Goal: Task Accomplishment & Management: Use online tool/utility

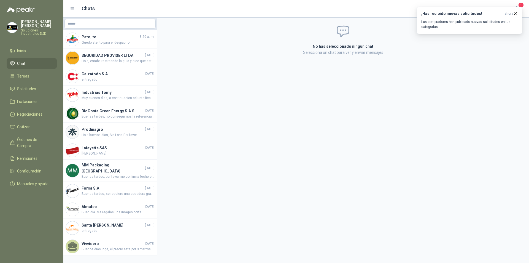
click at [26, 29] on p "Soluciones Industriales D&D" at bounding box center [39, 32] width 36 height 7
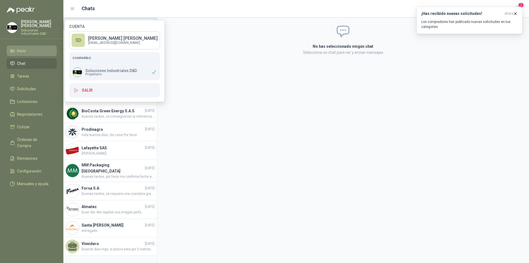
click at [27, 48] on li "Inicio" at bounding box center [32, 51] width 44 height 6
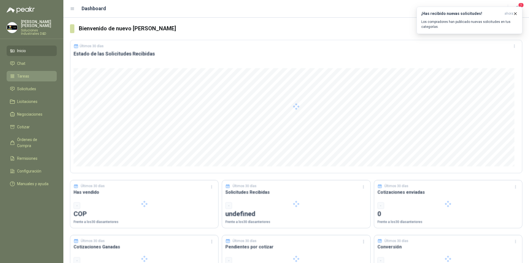
click at [25, 73] on span "Tareas" at bounding box center [23, 76] width 12 height 6
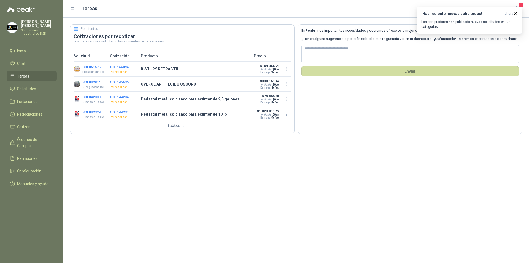
click at [153, 70] on p "BISTURY RETRACTIL" at bounding box center [196, 69] width 110 height 6
click at [95, 66] on button "SOL051575" at bounding box center [91, 67] width 18 height 4
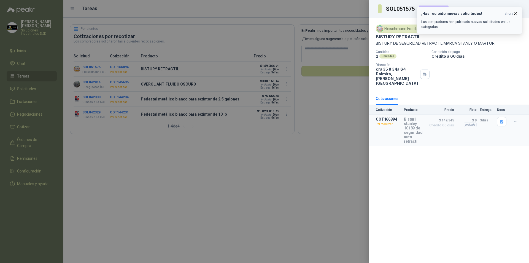
click at [517, 13] on icon "button" at bounding box center [515, 13] width 5 height 5
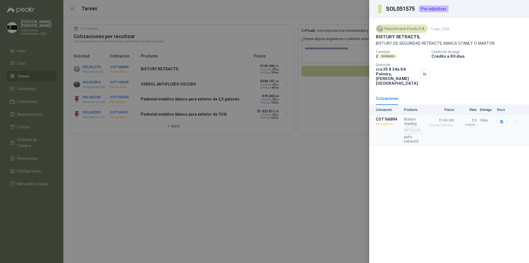
click at [381, 121] on p "Por recotizar" at bounding box center [388, 124] width 25 height 6
click at [386, 117] on p "COT166894" at bounding box center [388, 119] width 25 height 4
click at [517, 119] on icon "button" at bounding box center [516, 121] width 5 height 5
click at [500, 104] on button "Re-cotizar" at bounding box center [505, 104] width 44 height 9
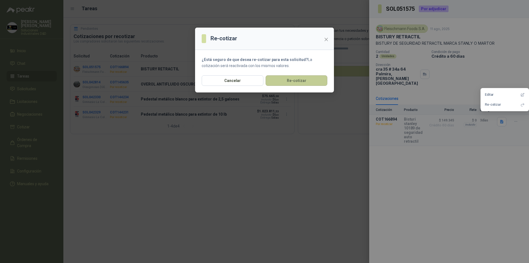
click at [294, 80] on button "Re-cotizar" at bounding box center [297, 80] width 62 height 10
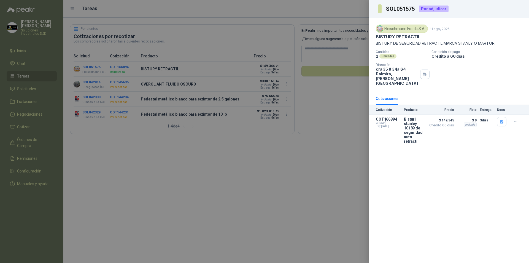
click at [308, 161] on div at bounding box center [264, 131] width 529 height 263
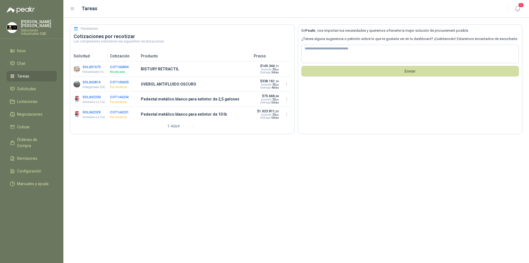
click at [120, 83] on button "COT145635" at bounding box center [119, 82] width 19 height 4
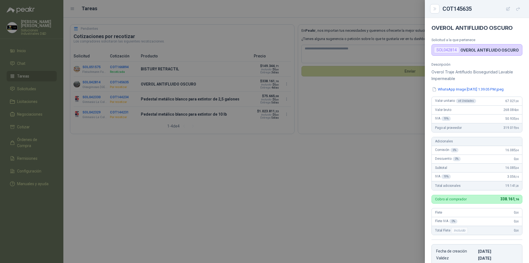
scroll to position [105, 0]
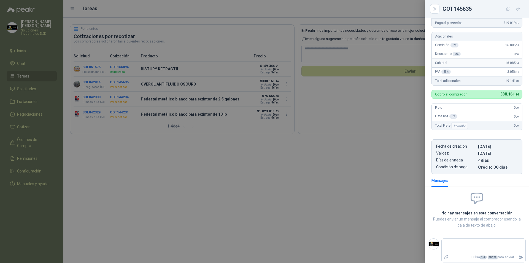
click at [124, 68] on div at bounding box center [264, 131] width 529 height 263
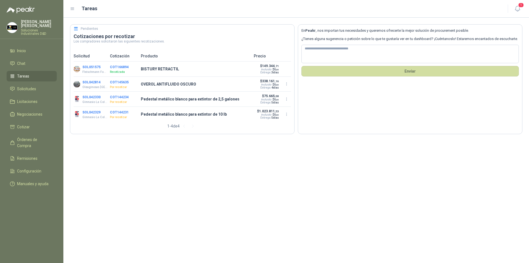
click at [151, 68] on p "BISTURY RETRACTIL" at bounding box center [196, 69] width 110 height 6
click at [520, 8] on span "1" at bounding box center [521, 4] width 6 height 5
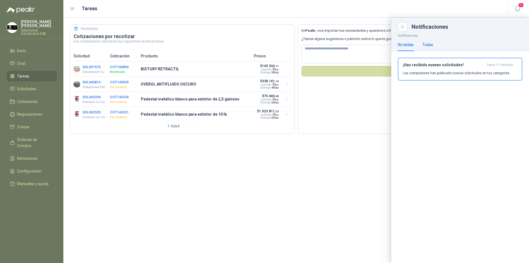
click at [426, 45] on div "Todas" at bounding box center [427, 45] width 11 height 6
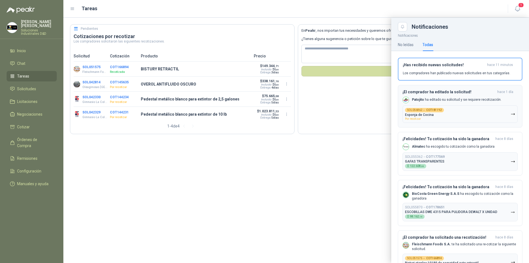
click at [426, 114] on p "Esponja de Cocina" at bounding box center [419, 115] width 29 height 4
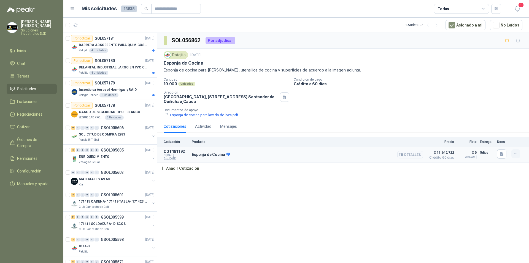
click at [512, 152] on button "button" at bounding box center [515, 153] width 9 height 9
click at [438, 156] on span "Crédito 60 días" at bounding box center [441, 157] width 28 height 3
click at [410, 157] on button "Detalles" at bounding box center [410, 154] width 26 height 7
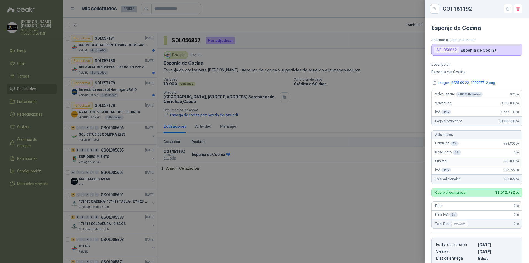
click at [365, 88] on div at bounding box center [264, 131] width 529 height 263
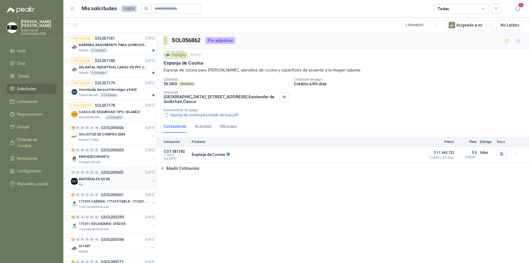
click at [109, 178] on div "MATERIALES AV 68" at bounding box center [114, 179] width 71 height 7
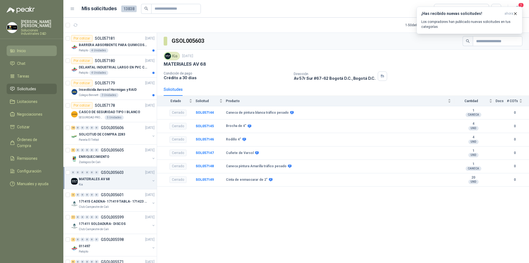
click at [28, 48] on li "Inicio" at bounding box center [32, 51] width 44 height 6
